Goal: Task Accomplishment & Management: Manage account settings

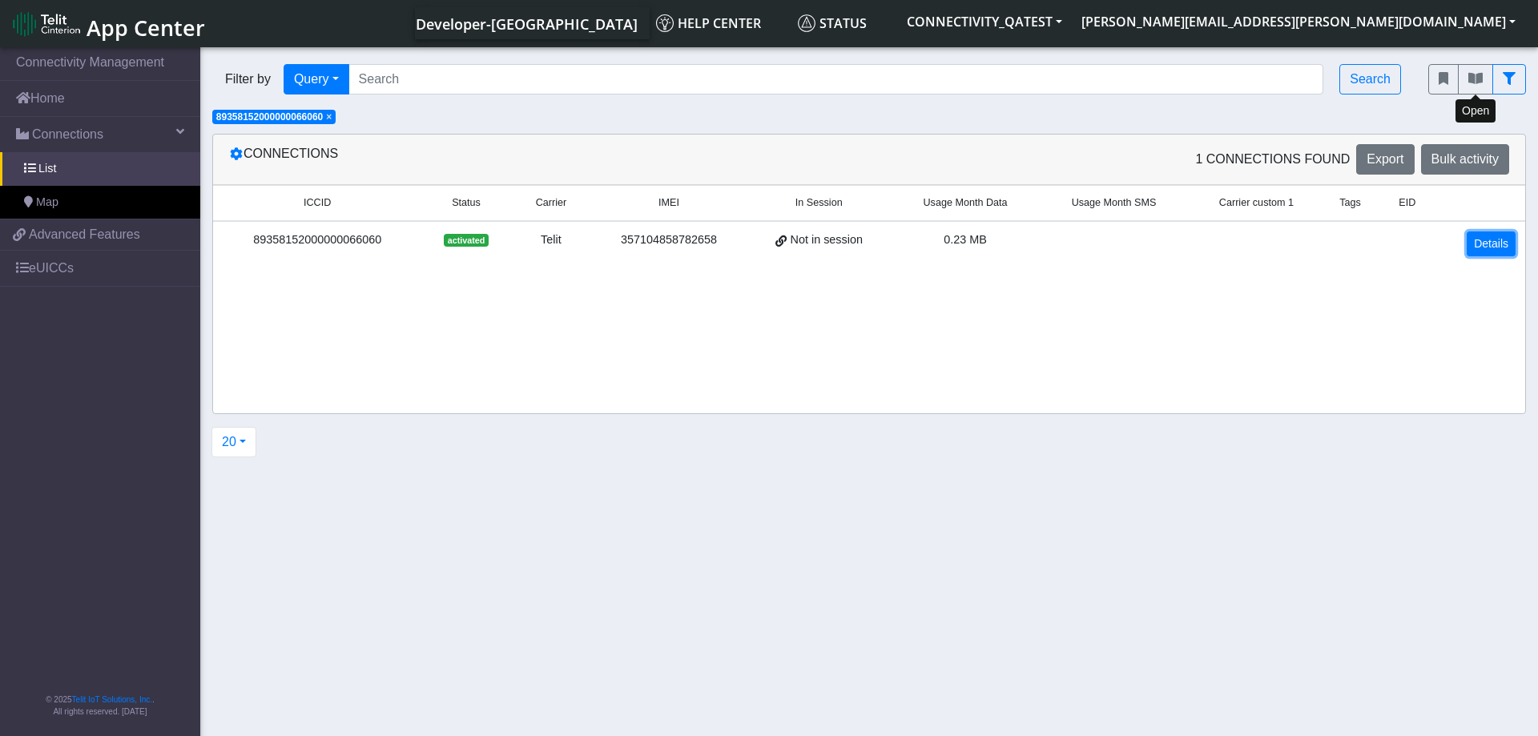
click at [1484, 241] on link "Details" at bounding box center [1490, 243] width 49 height 25
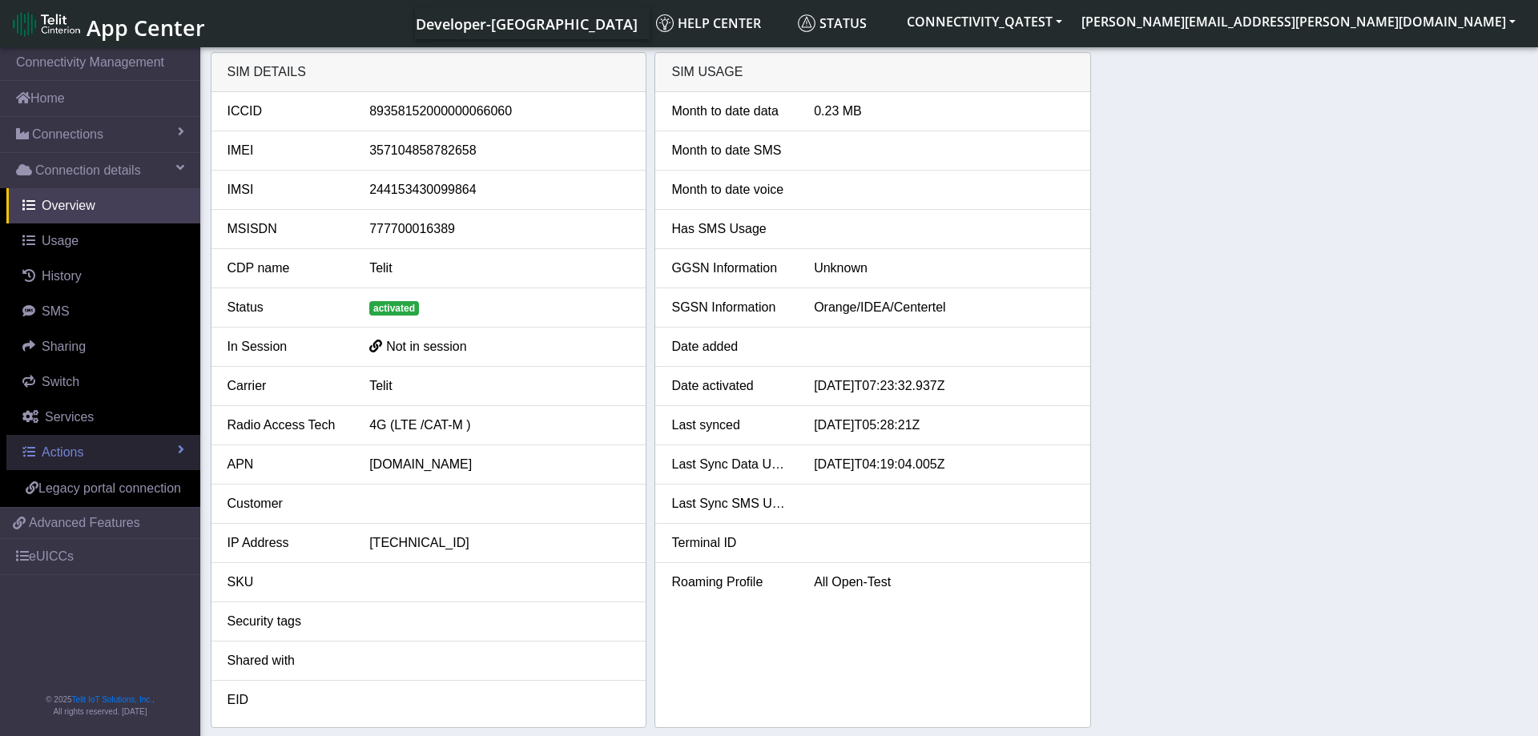
click at [99, 446] on link "Actions" at bounding box center [103, 452] width 194 height 35
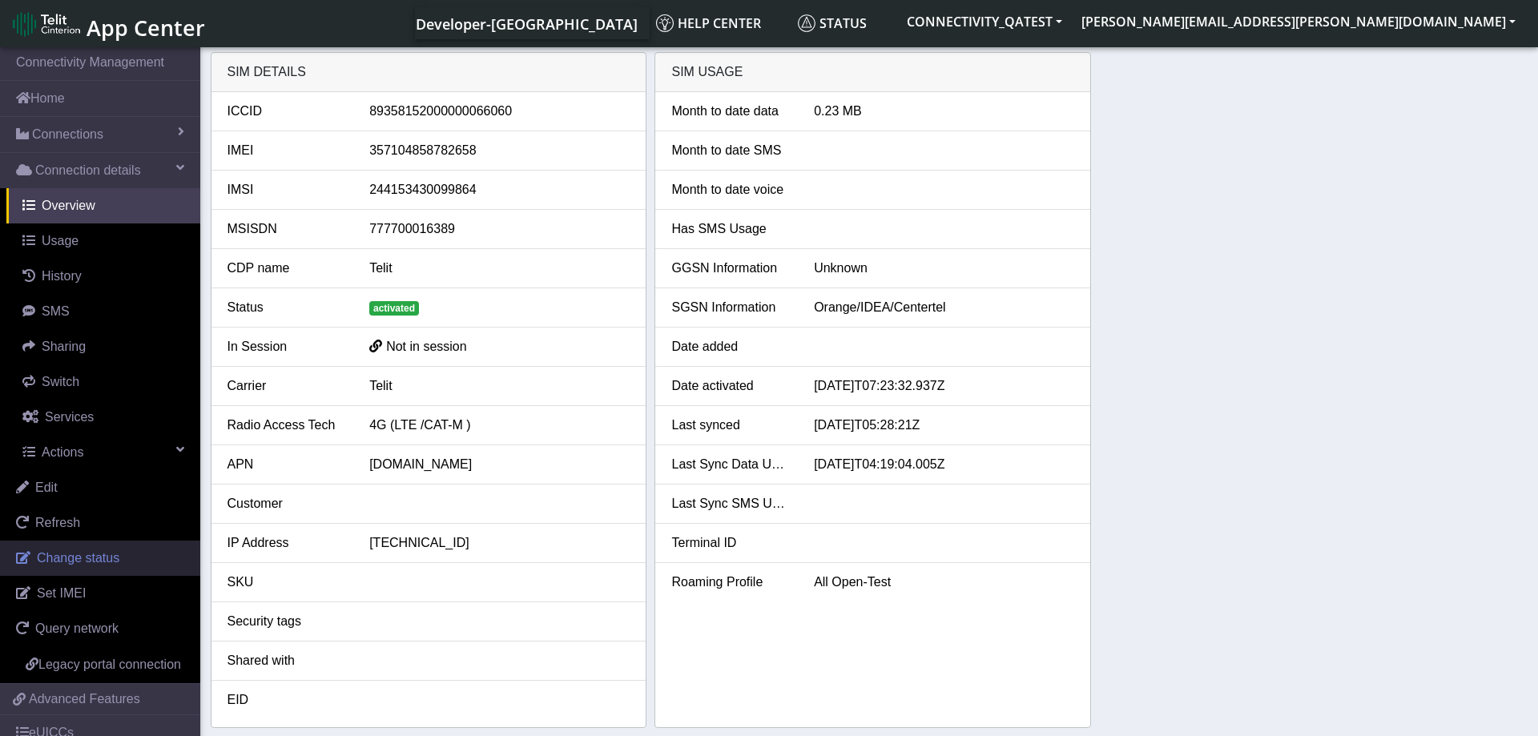
click at [109, 549] on link "Change status" at bounding box center [100, 558] width 200 height 35
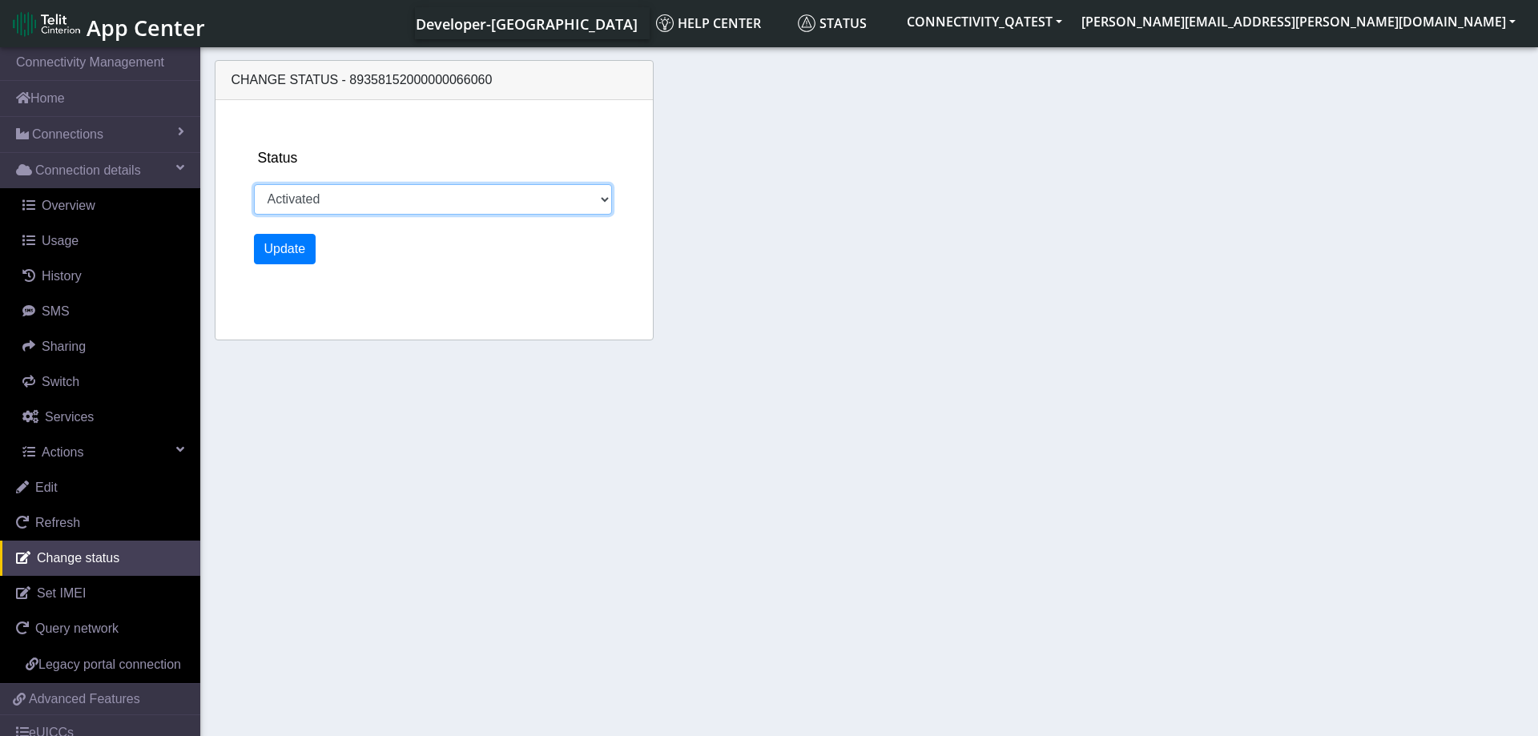
click at [254, 184] on select "Activated Deactivated Blocked" at bounding box center [433, 199] width 359 height 30
select select "blocked"
click option "Blocked" at bounding box center [0, 0] width 0 height 0
click at [293, 252] on button "Update" at bounding box center [285, 249] width 62 height 30
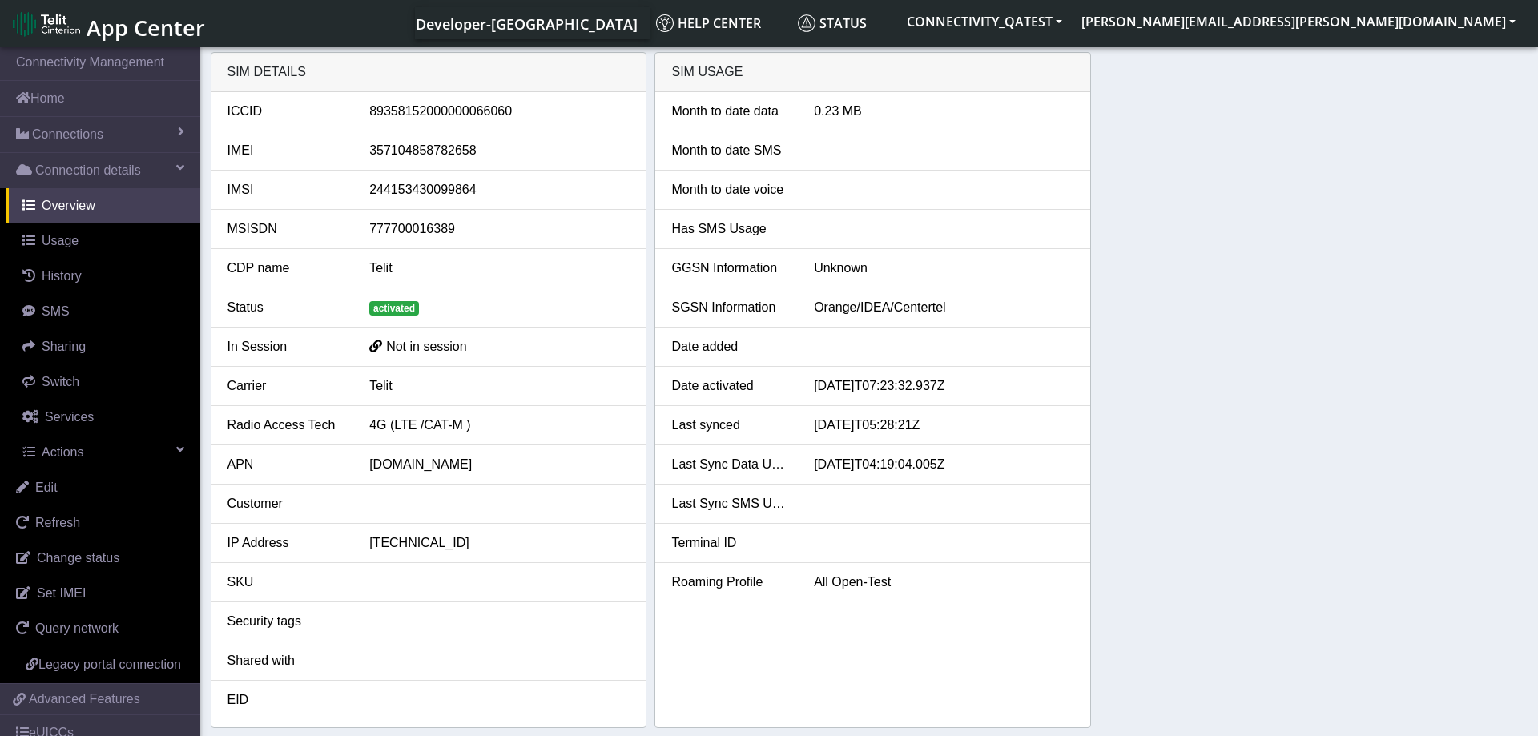
click at [1220, 354] on div "SIM details ICCID 89358152000000066060 IMEI 357104858782658 IMSI 24415343009986…" at bounding box center [869, 390] width 1317 height 676
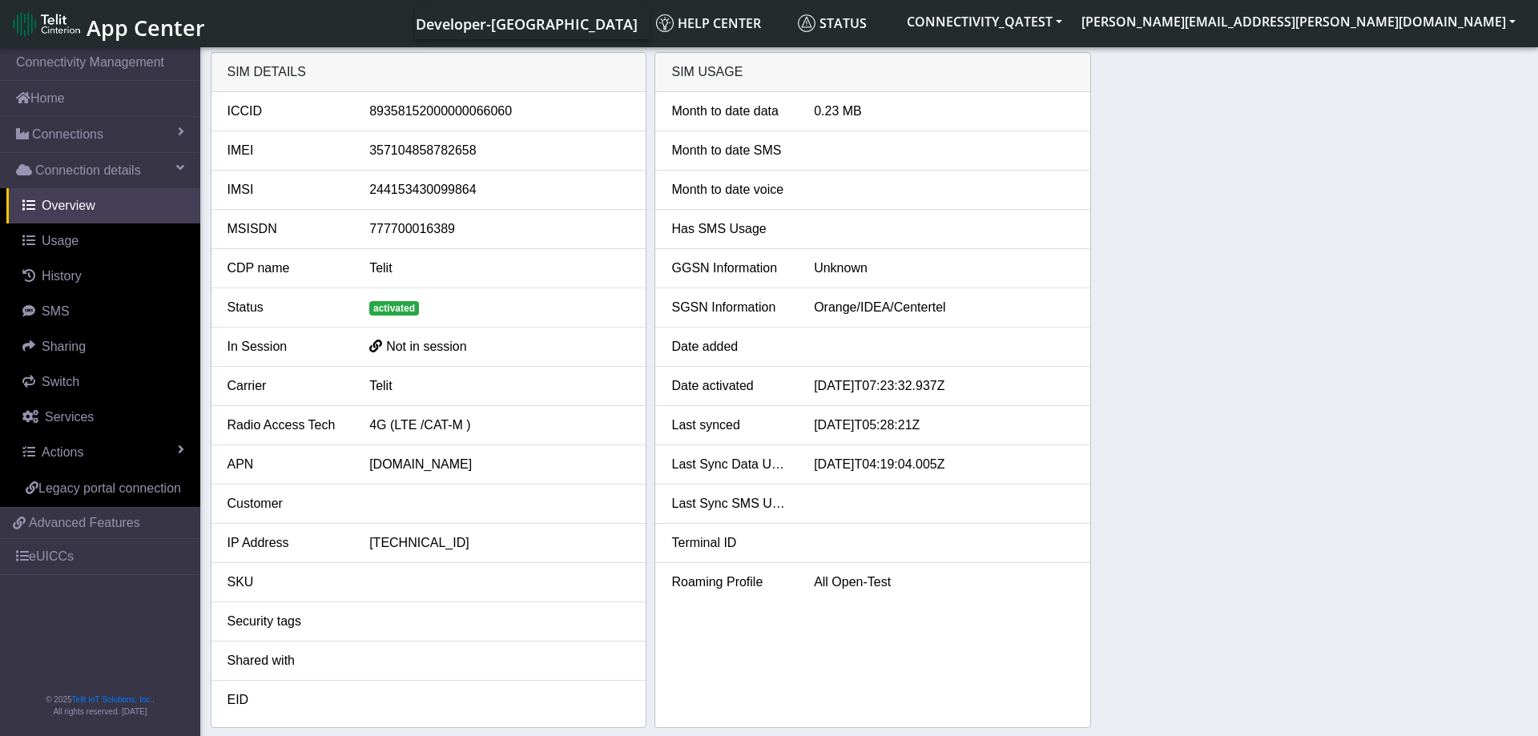
click at [1231, 390] on div "SIM details ICCID [TECHNICAL_ID] IMEI [TECHNICAL_ID] IMSI 244153430099864 MSISD…" at bounding box center [869, 390] width 1317 height 676
click at [125, 451] on link "Actions" at bounding box center [103, 452] width 194 height 35
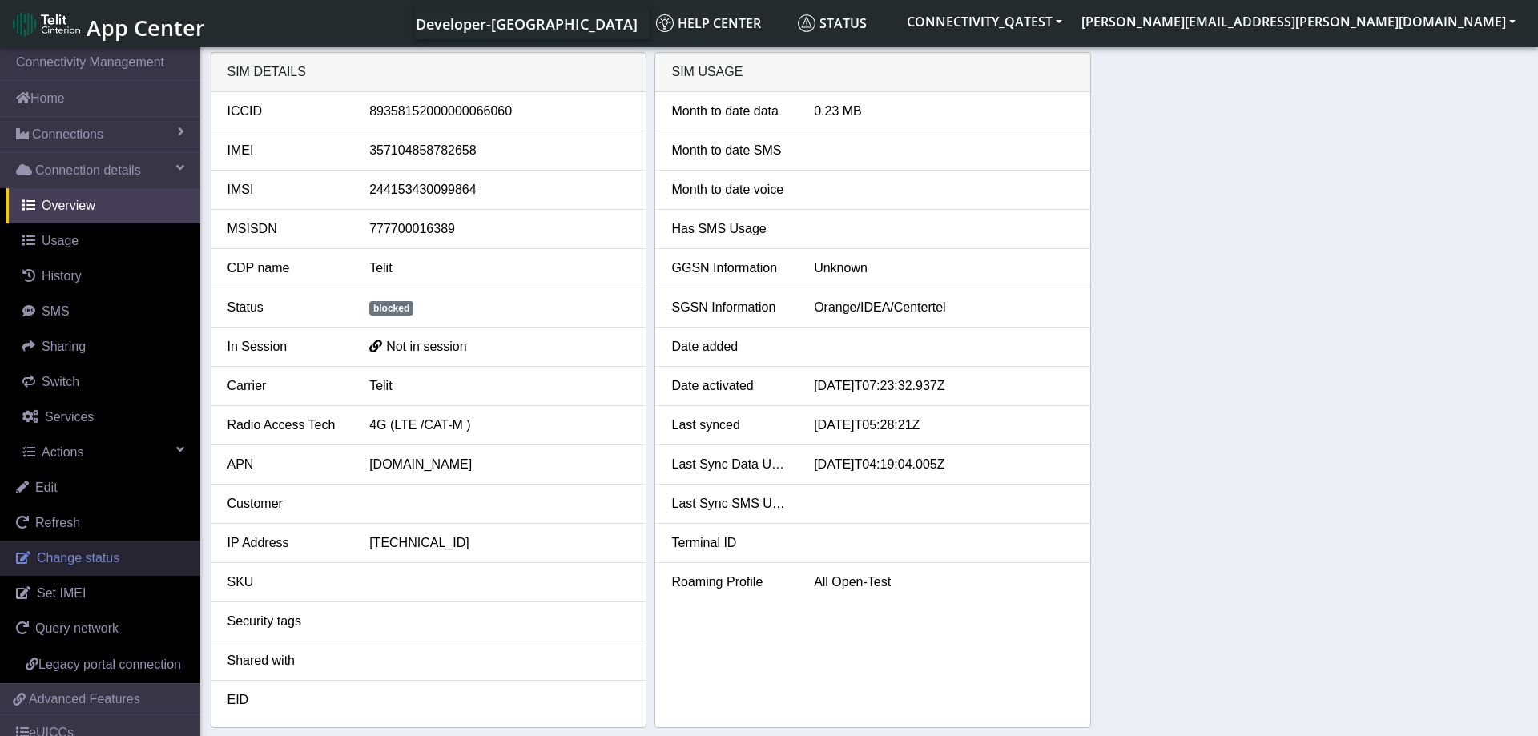
click at [91, 556] on span "Change status" at bounding box center [78, 558] width 82 height 14
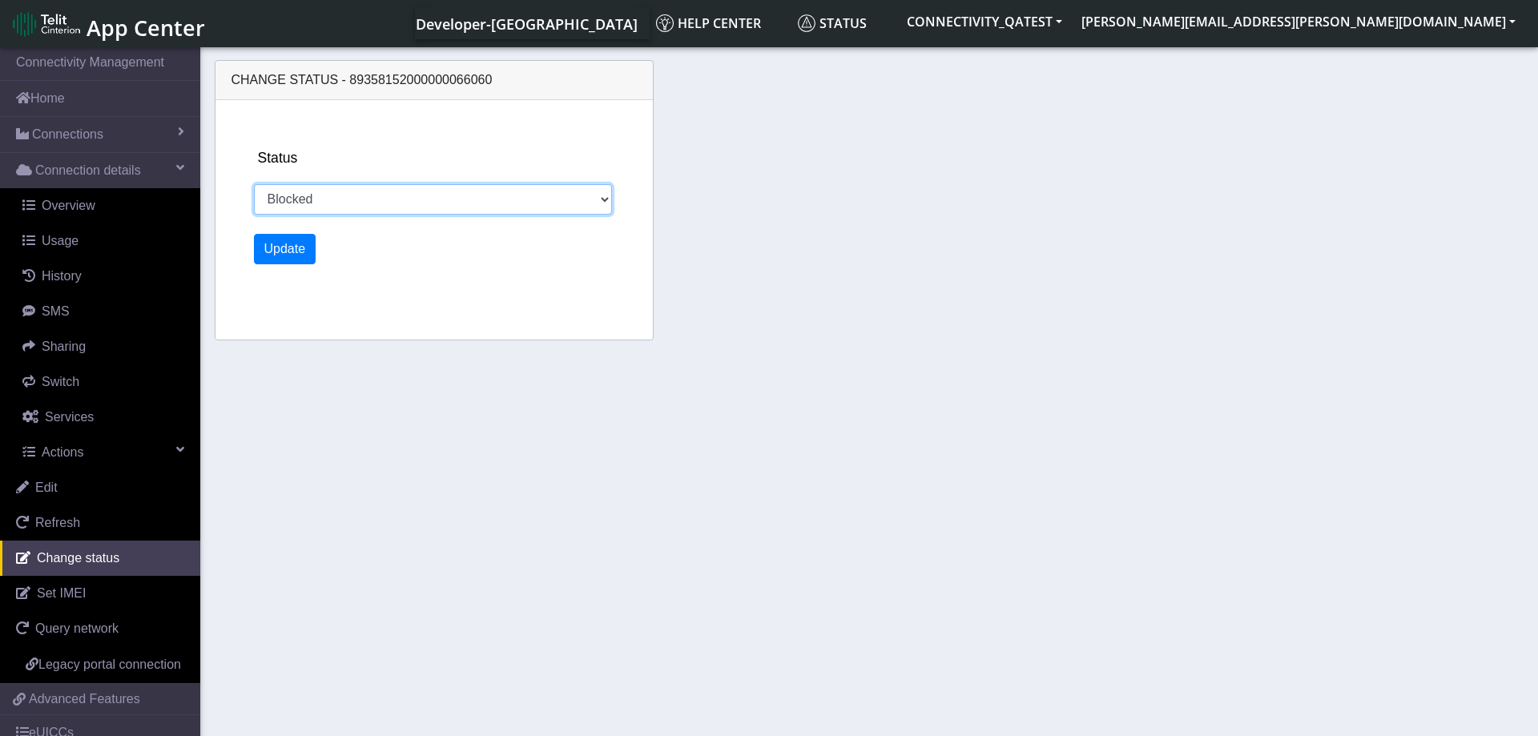
click at [254, 184] on select "Activated Deactivated Blocked" at bounding box center [433, 199] width 359 height 30
select select "activated"
click option "Activated" at bounding box center [0, 0] width 0 height 0
click at [288, 247] on button "Update" at bounding box center [285, 249] width 62 height 30
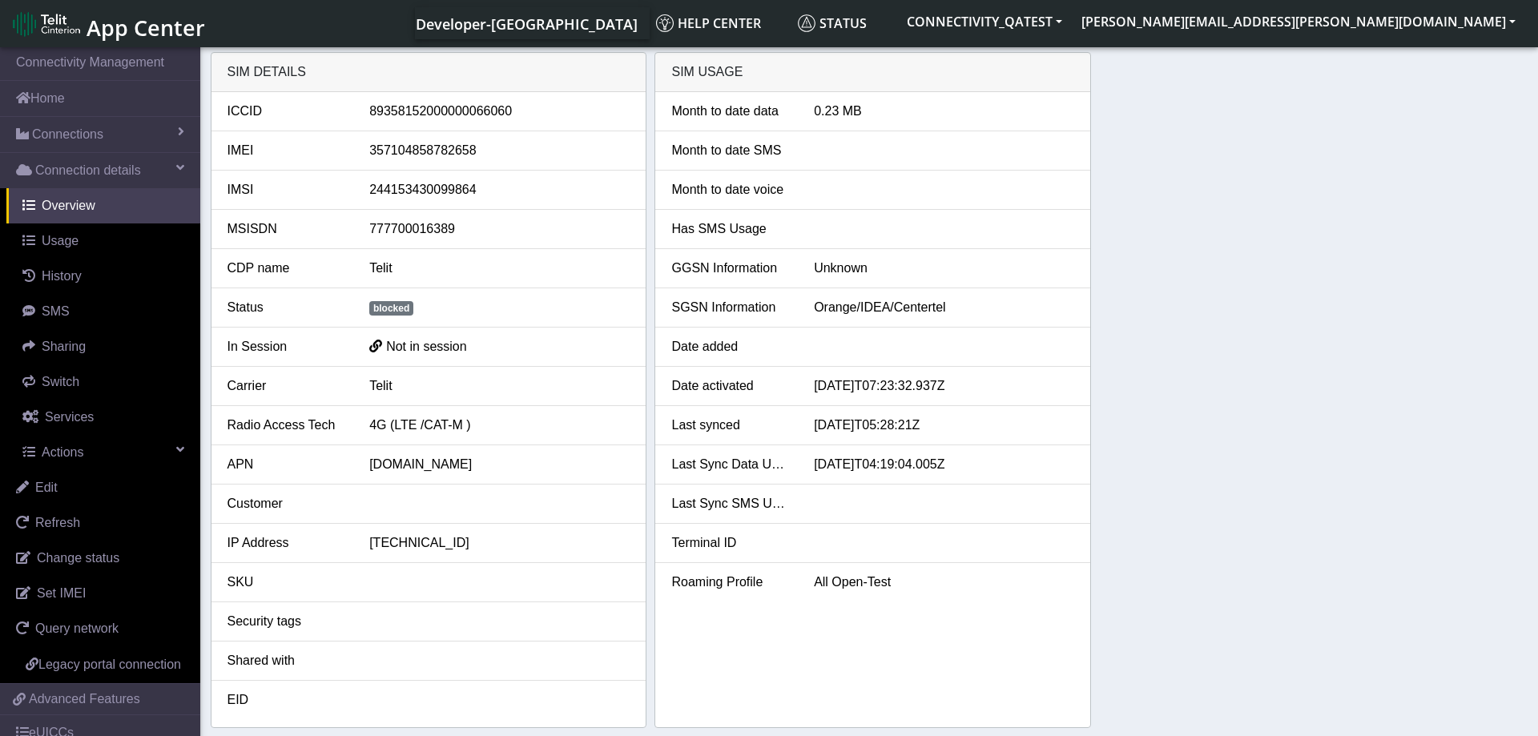
click at [1173, 223] on div "SIM details ICCID 89358152000000066060 IMEI 357104858782658 IMSI 24415343009986…" at bounding box center [869, 390] width 1317 height 676
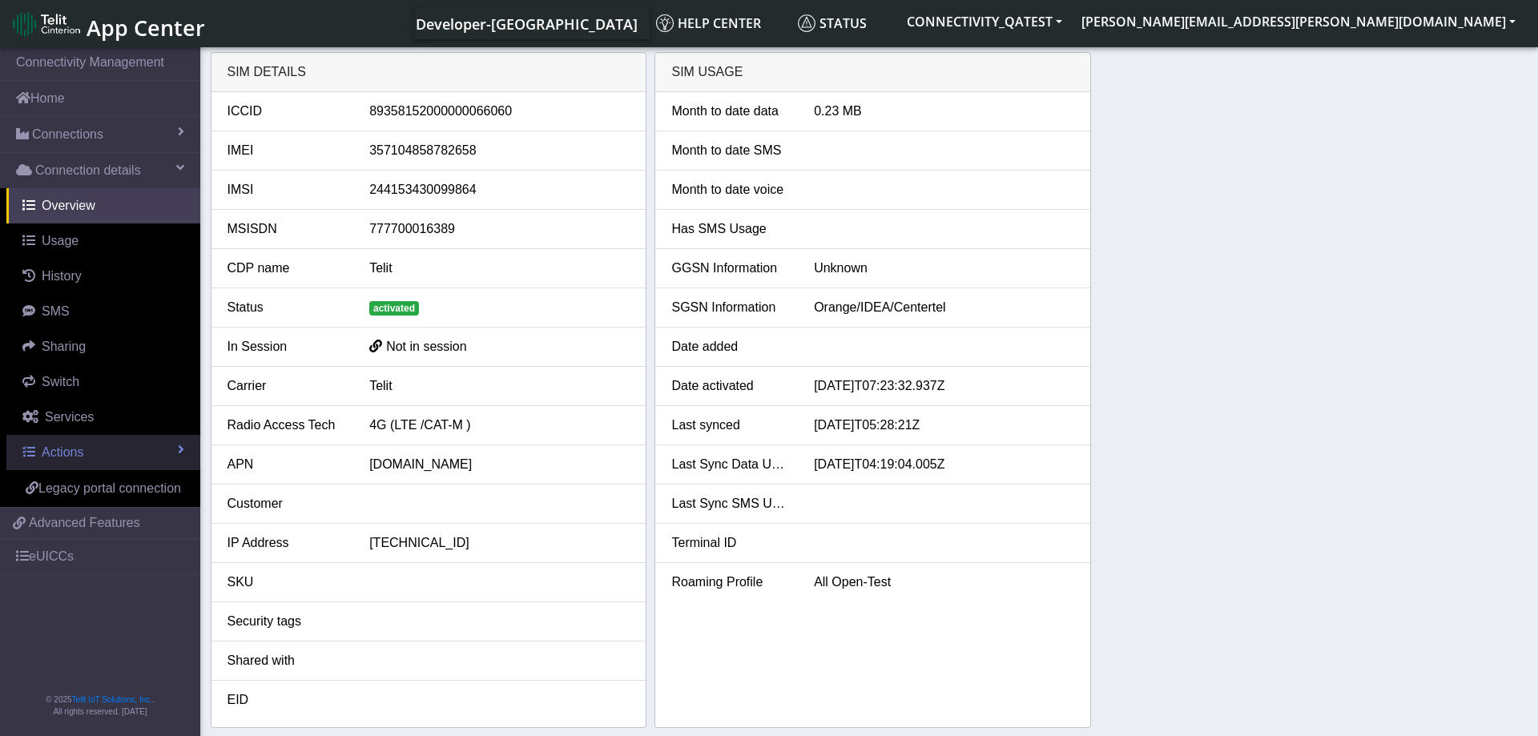
click at [141, 453] on link "Actions" at bounding box center [103, 452] width 194 height 35
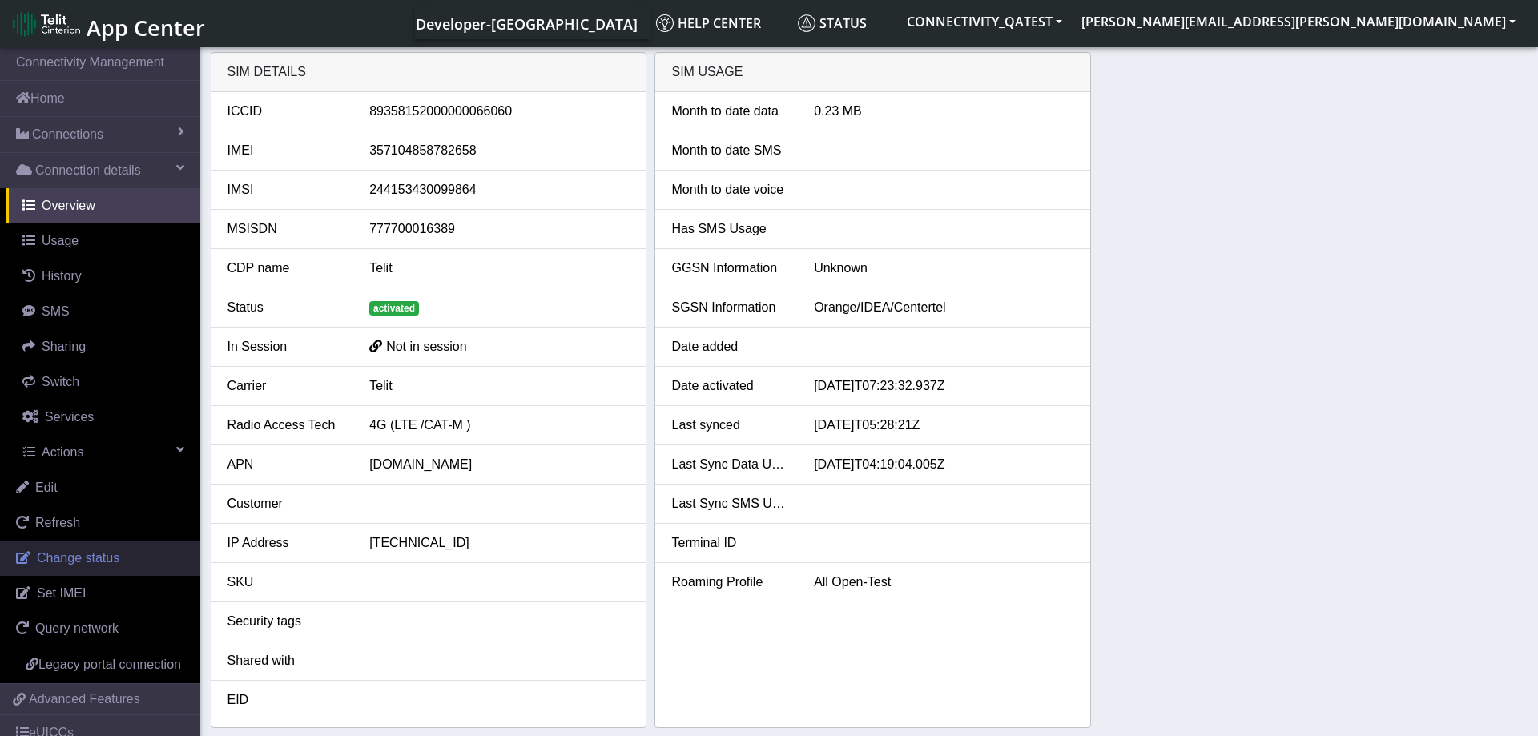
click at [103, 560] on span "Change status" at bounding box center [78, 558] width 82 height 14
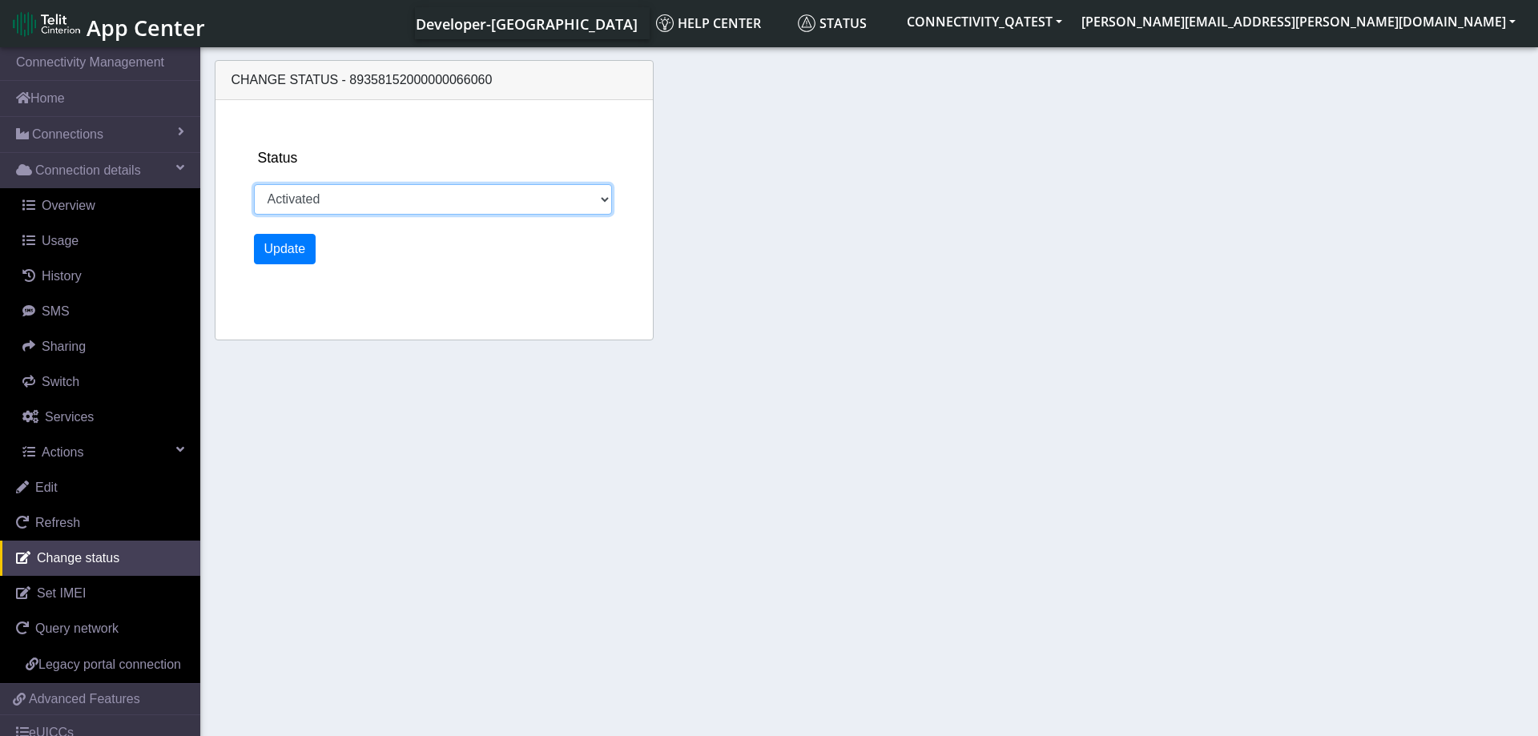
click at [254, 184] on select "Activated Deactivated Blocked" at bounding box center [433, 199] width 359 height 30
select select "blocked"
click option "Blocked" at bounding box center [0, 0] width 0 height 0
click at [289, 255] on button "Update" at bounding box center [285, 249] width 62 height 30
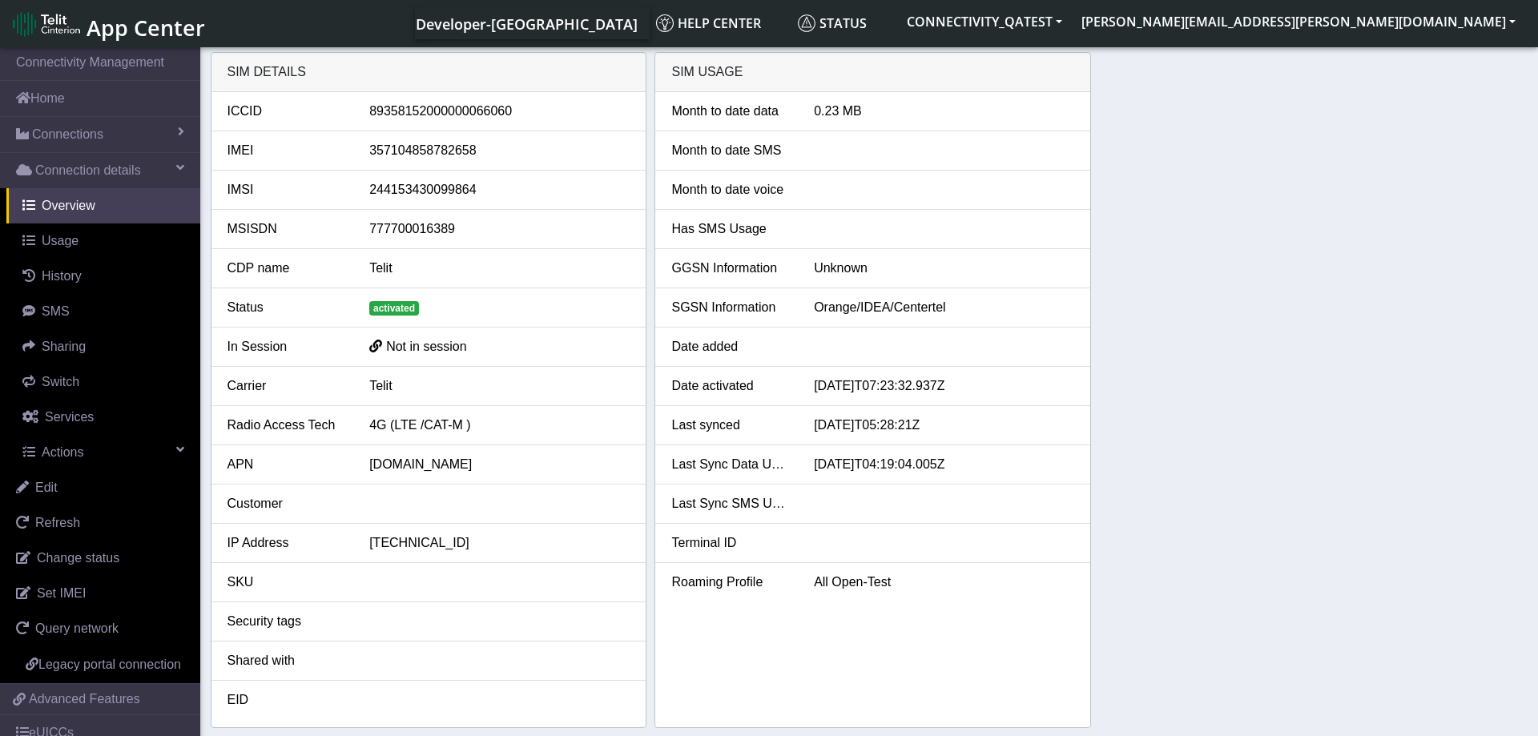
click at [1321, 343] on div "SIM details ICCID 89358152000000066060 IMEI 357104858782658 IMSI 24415343009986…" at bounding box center [869, 390] width 1317 height 676
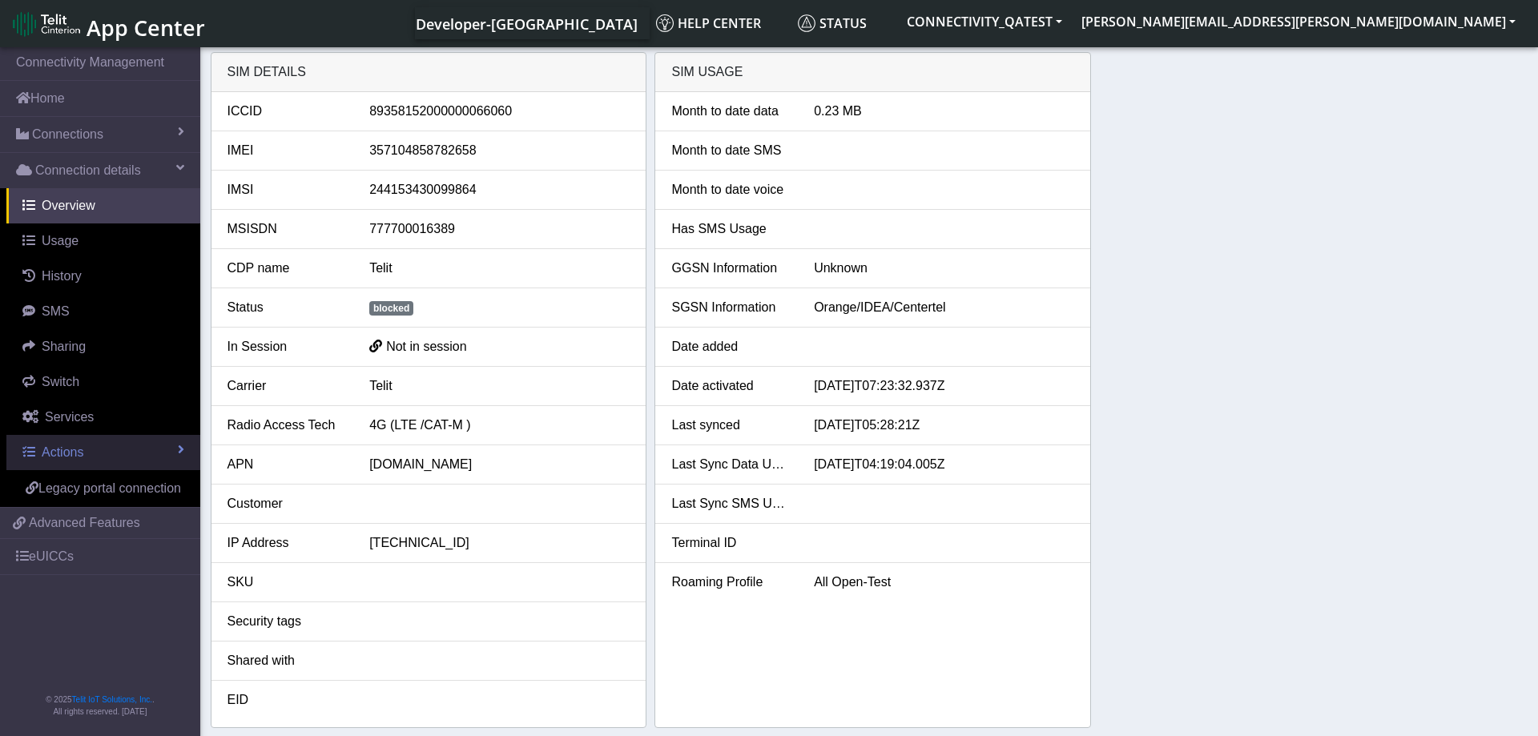
click at [113, 436] on link "Actions" at bounding box center [103, 452] width 194 height 35
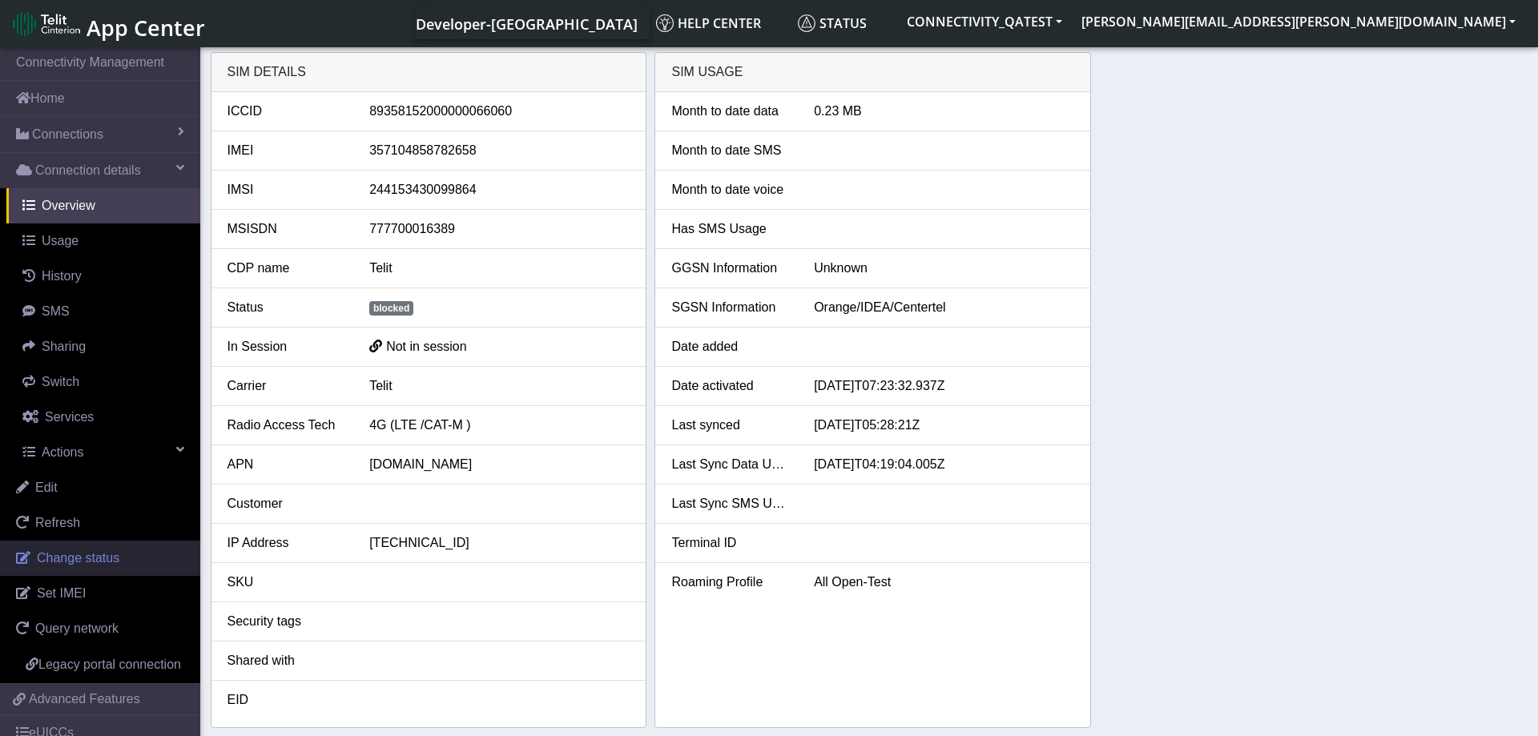
click at [67, 560] on span "Change status" at bounding box center [78, 558] width 82 height 14
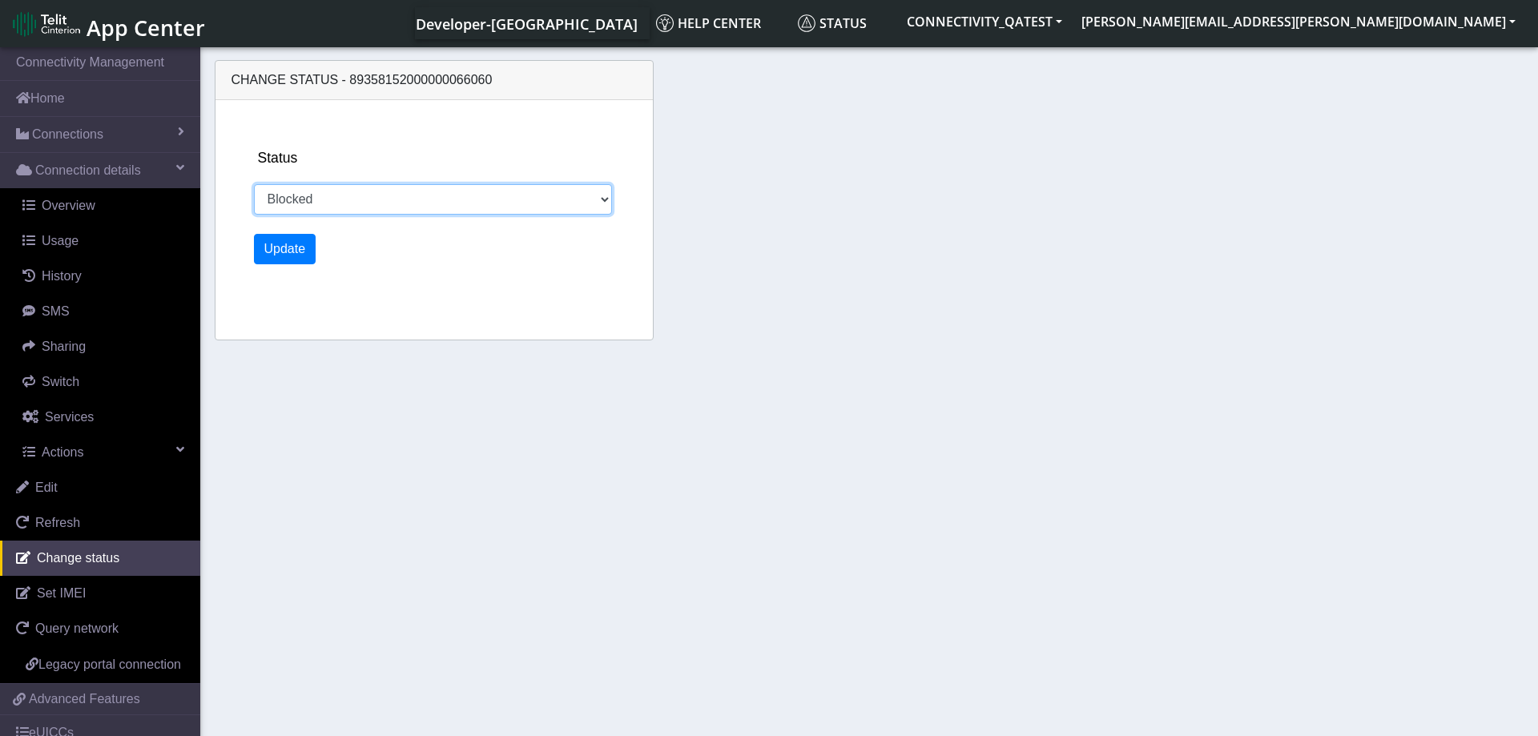
click at [254, 184] on select "Activated Deactivated Blocked" at bounding box center [433, 199] width 359 height 30
select select "activated"
click option "Activated" at bounding box center [0, 0] width 0 height 0
click at [299, 236] on button "Update" at bounding box center [285, 249] width 62 height 30
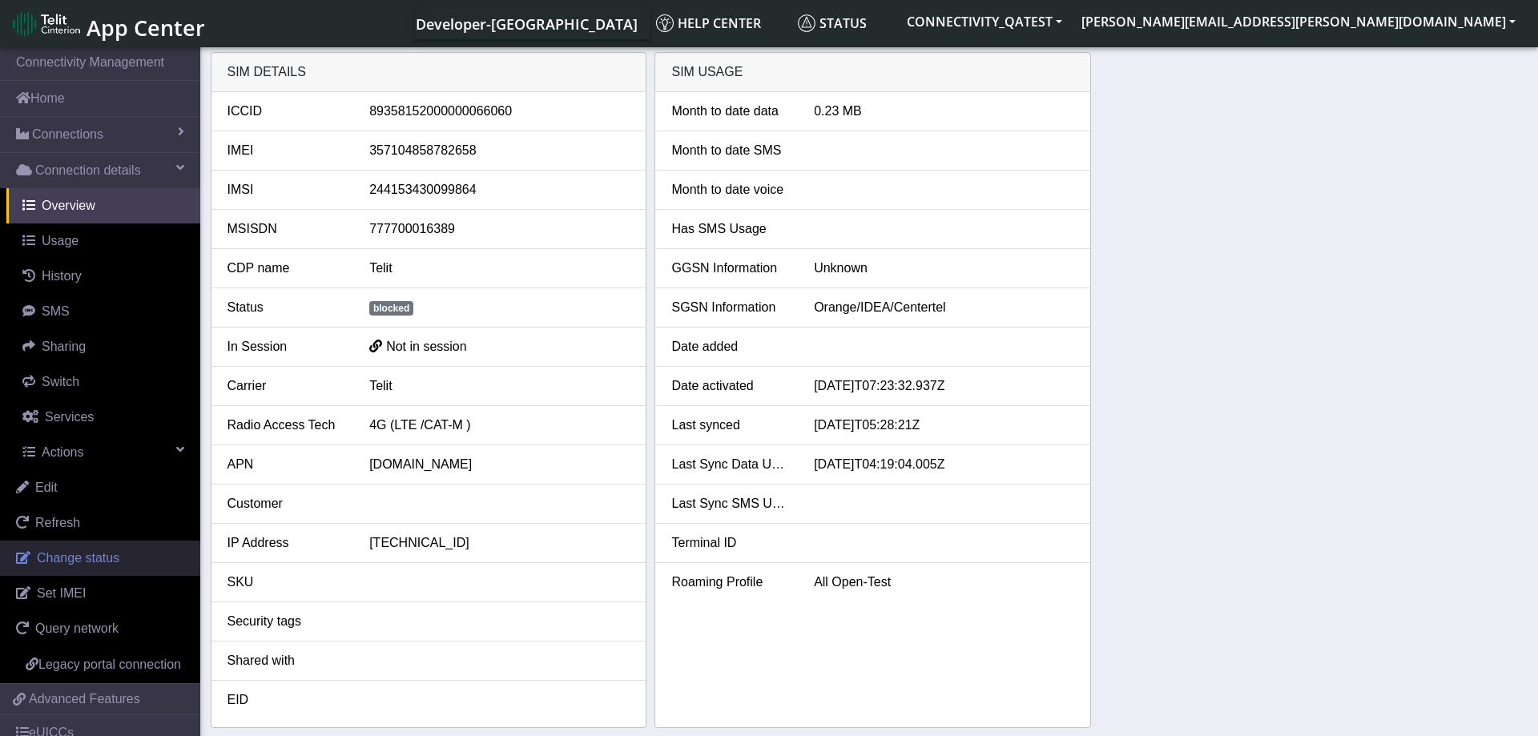
click at [83, 565] on span "Change status" at bounding box center [78, 558] width 82 height 14
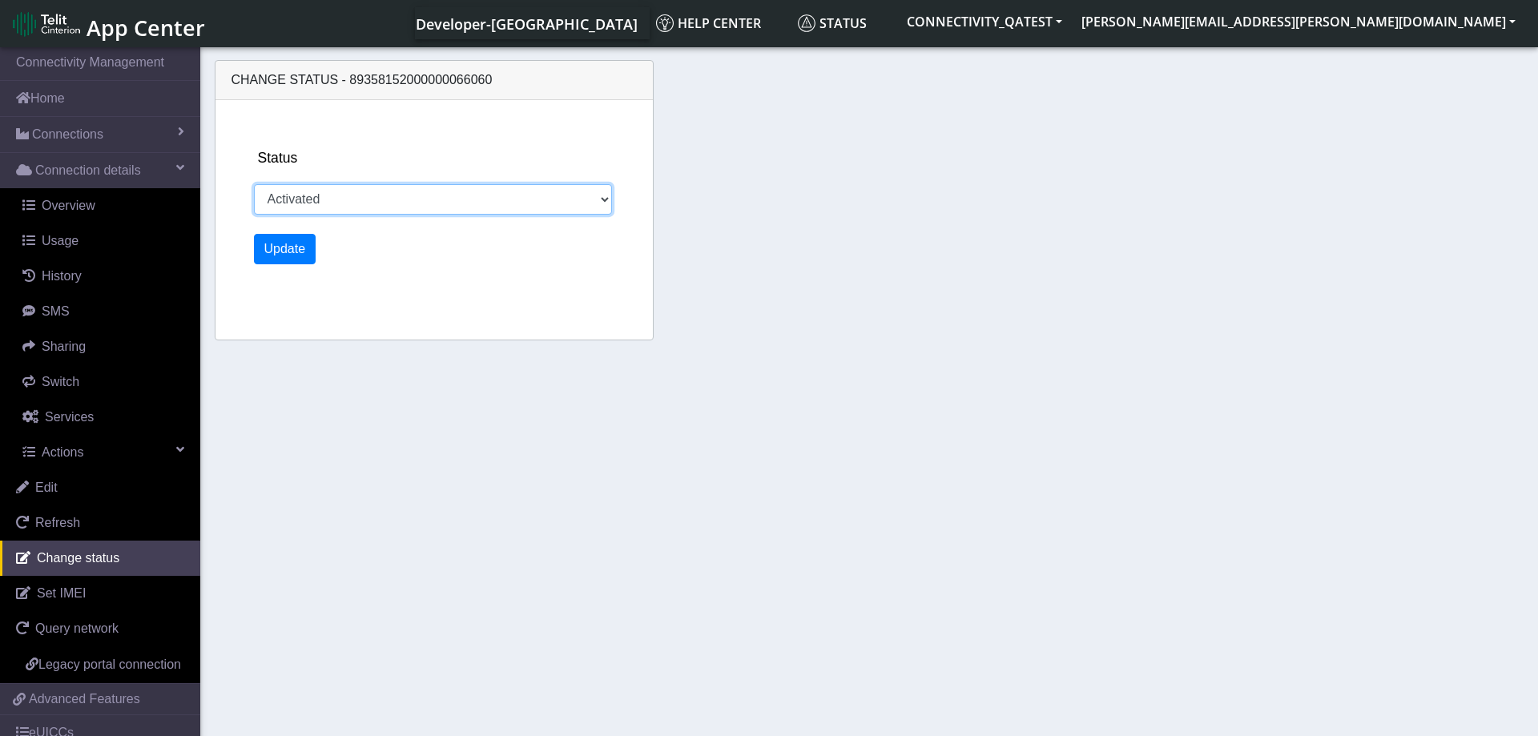
click at [254, 184] on select "Activated Deactivated Blocked" at bounding box center [433, 199] width 359 height 30
select select "blocked"
click option "Blocked" at bounding box center [0, 0] width 0 height 0
click at [290, 263] on button "Update" at bounding box center [285, 249] width 62 height 30
